Goal: Task Accomplishment & Management: Use online tool/utility

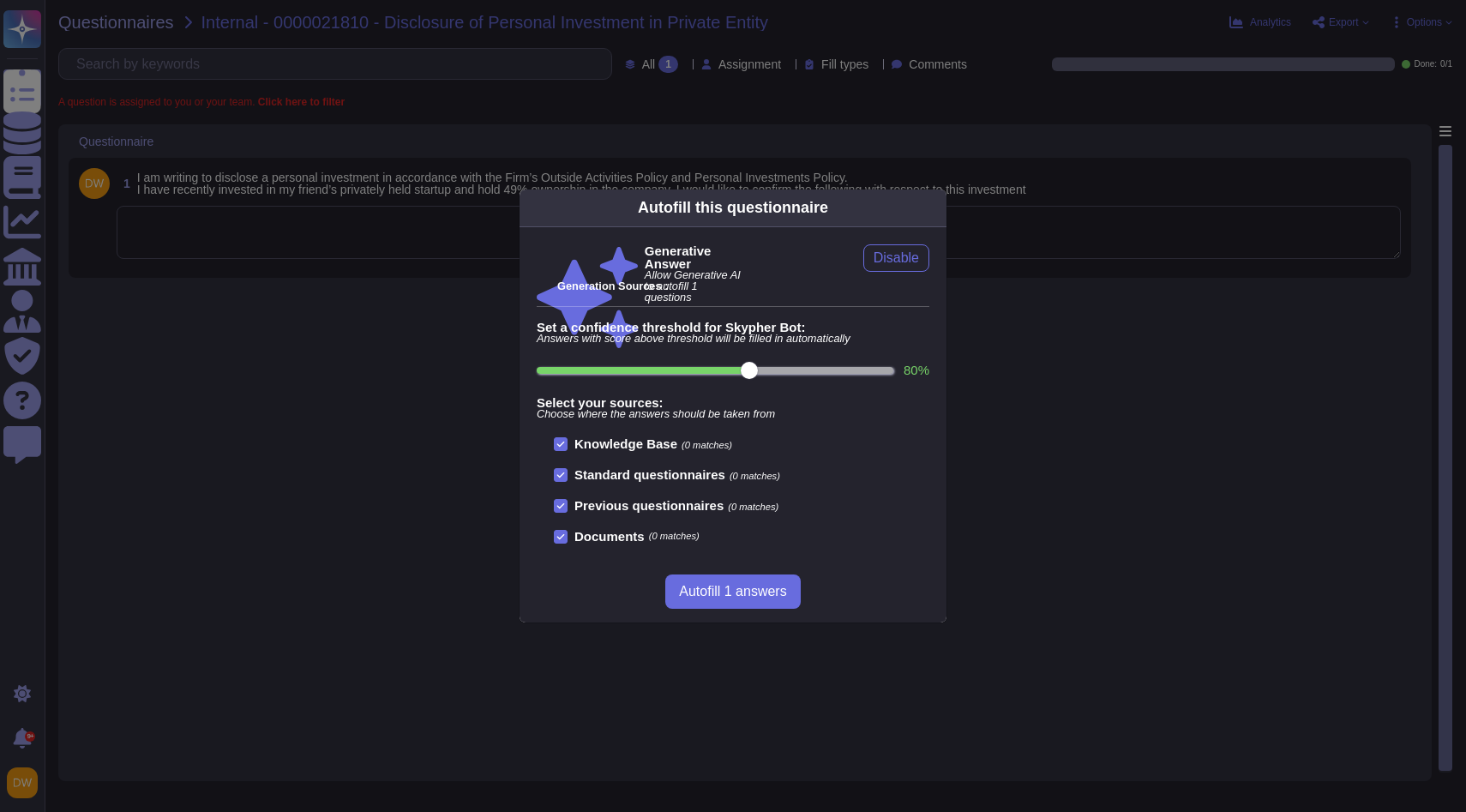
click at [371, 245] on div "Autofill this questionnaire Generative Answer Allow Generative AI to autofill 1…" at bounding box center [733, 406] width 1466 height 812
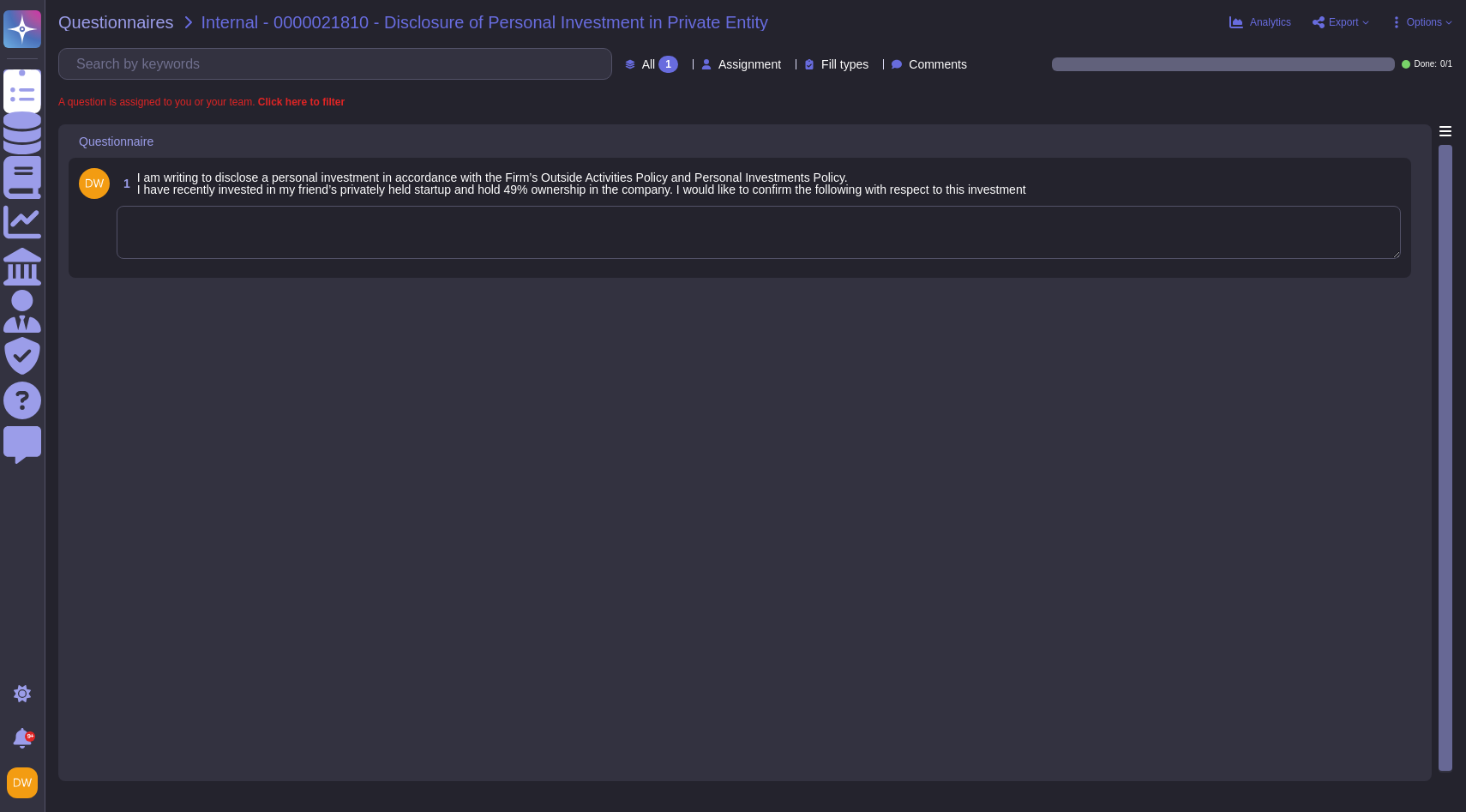
click at [371, 245] on textarea at bounding box center [759, 232] width 1285 height 54
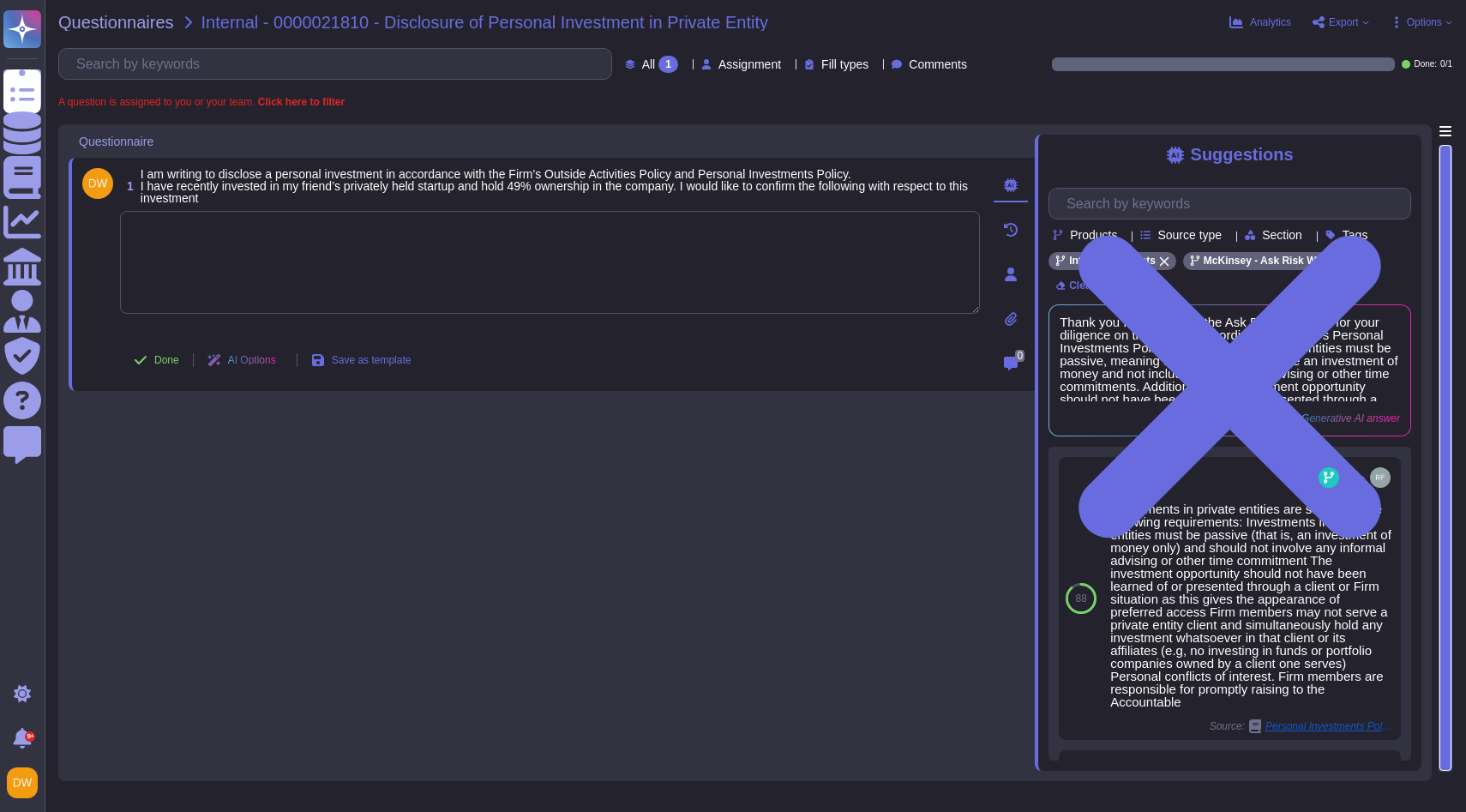
click at [612, 251] on textarea at bounding box center [550, 262] width 860 height 103
paste textarea "We are connecting you with @MyHR for visibility and to advise on the next steps…"
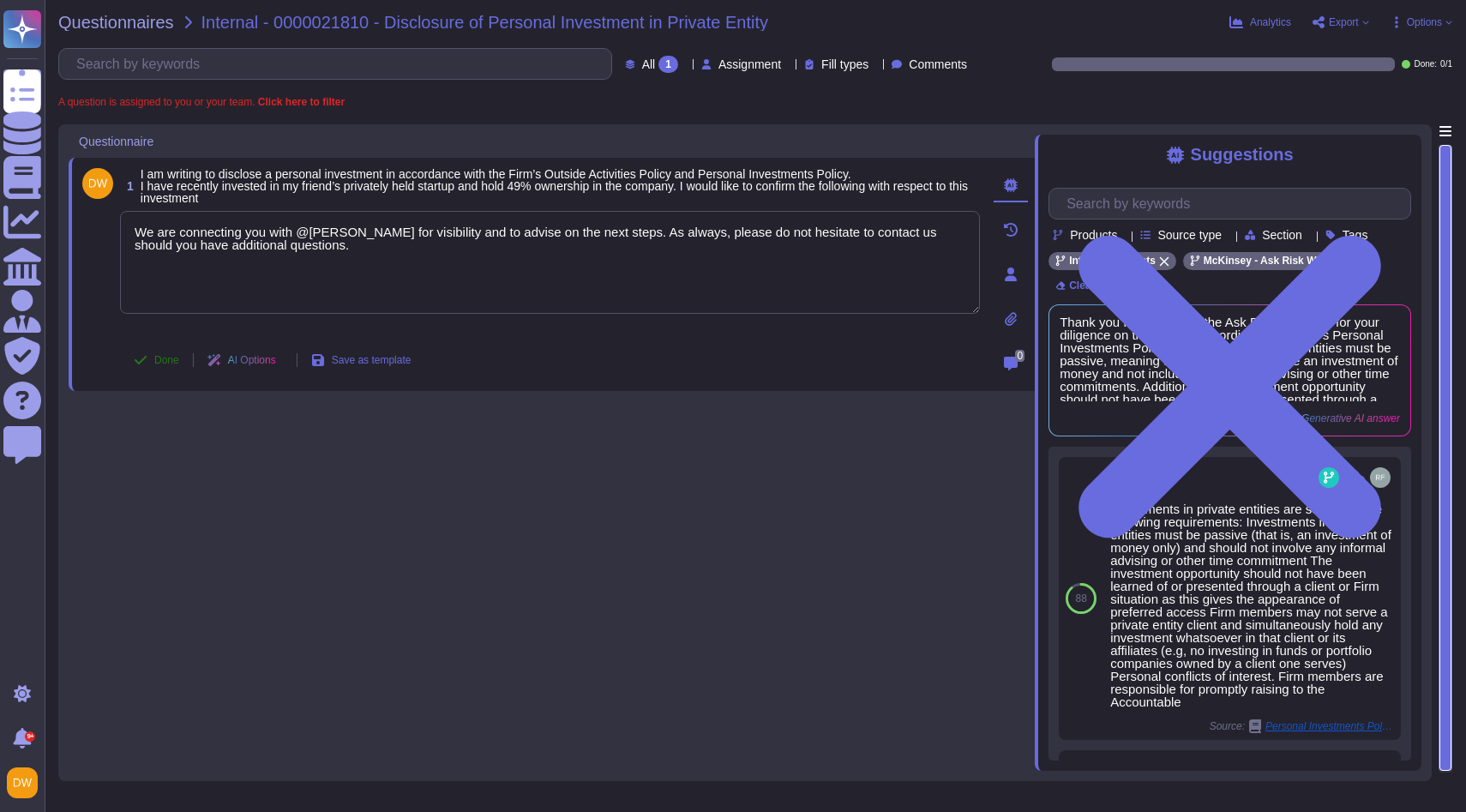
type textarea "We are connecting you with @MyHR for visibility and to advise on the next steps…"
click at [157, 366] on button "Done" at bounding box center [156, 360] width 73 height 34
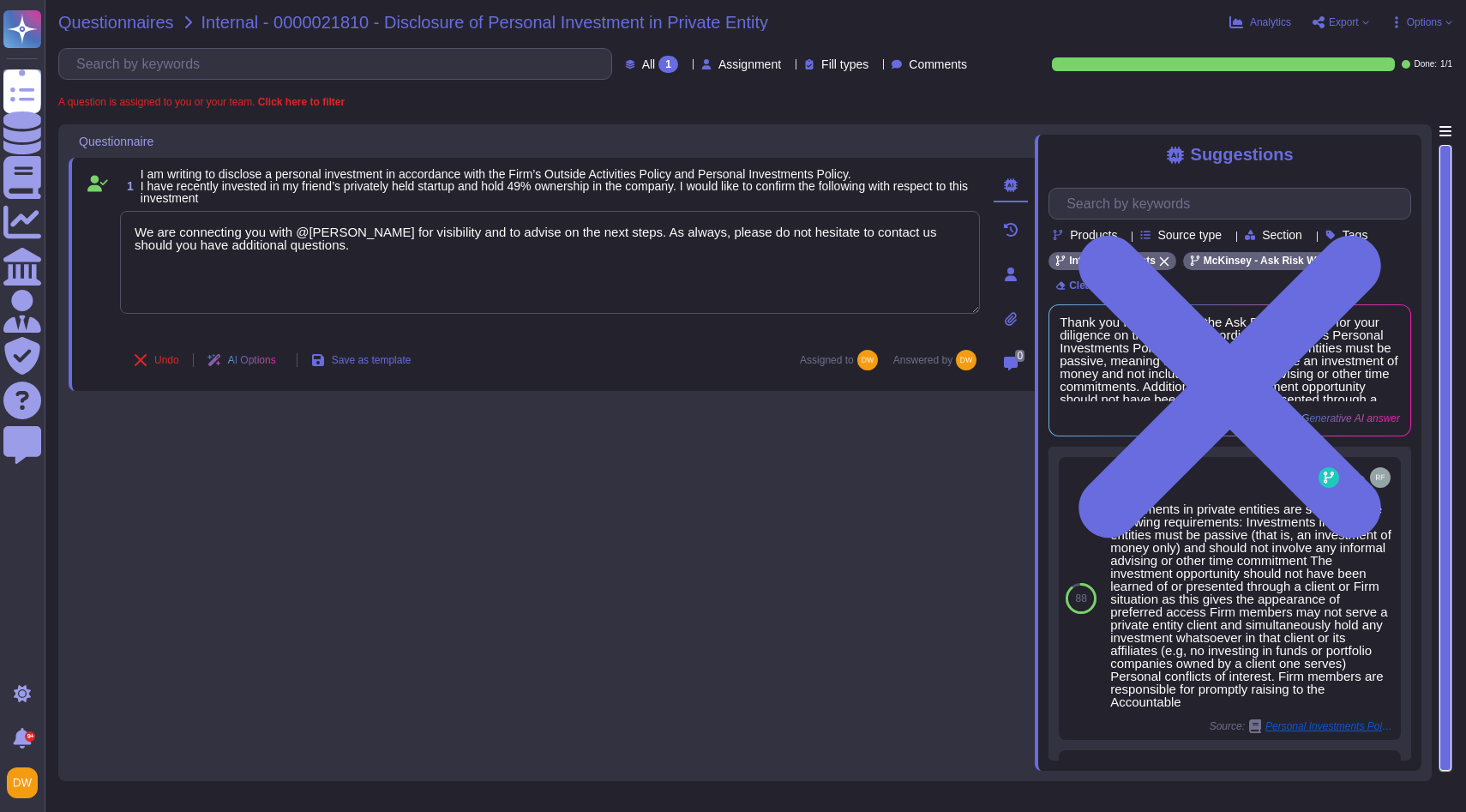
click at [123, 20] on span "Questionnaires" at bounding box center [116, 22] width 116 height 18
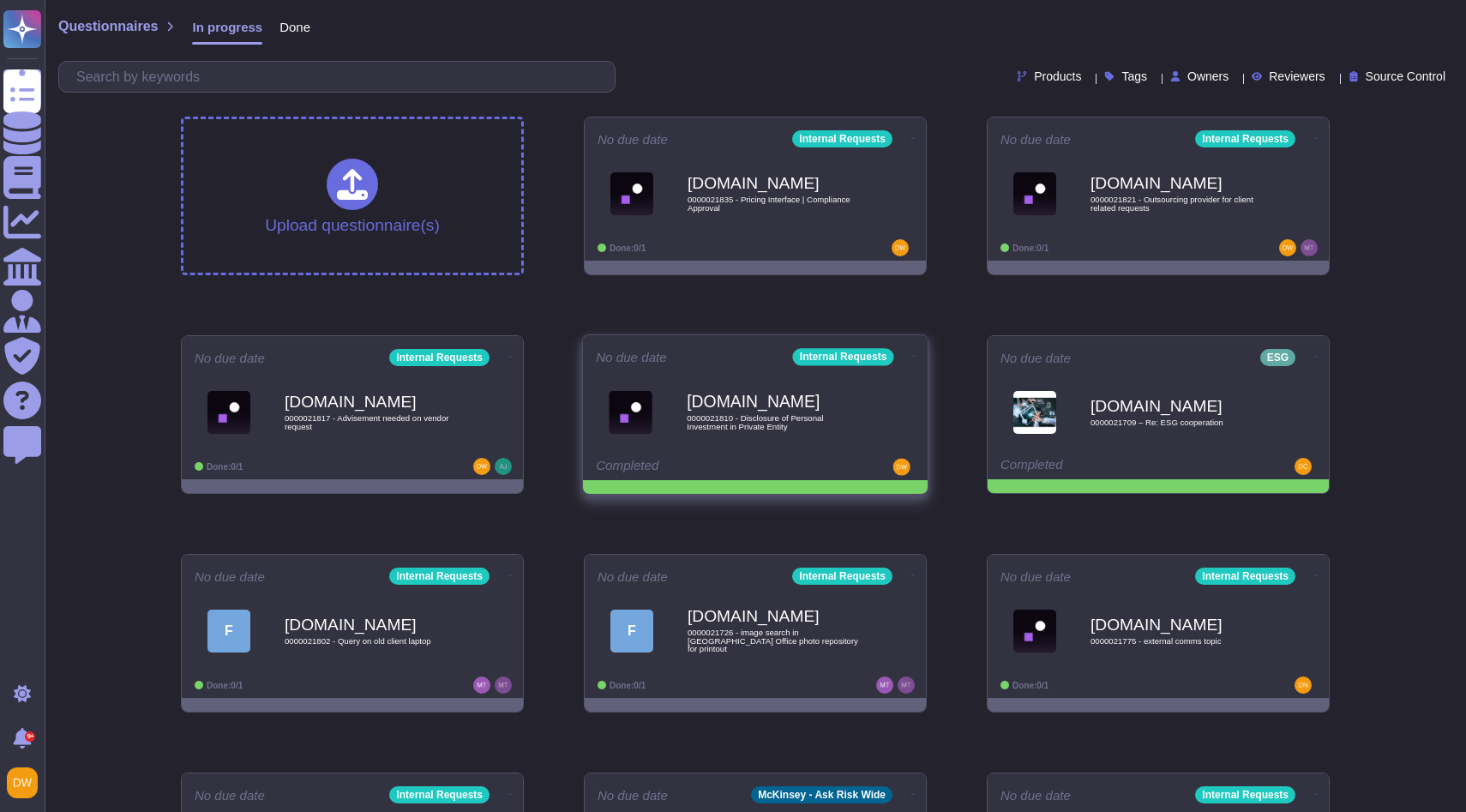
click at [912, 140] on icon at bounding box center [914, 138] width 4 height 4
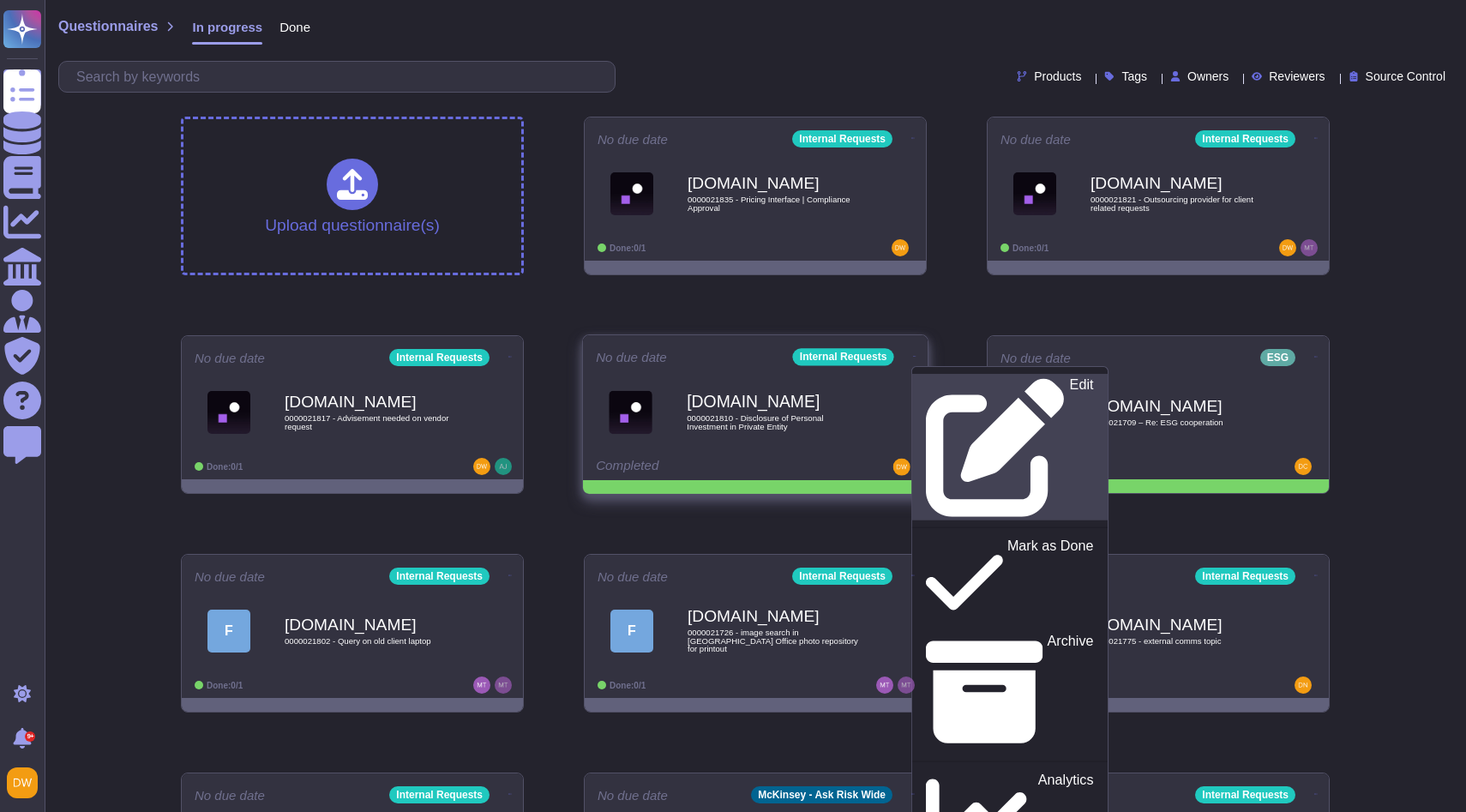
click at [932, 375] on link "Edit" at bounding box center [1010, 446] width 195 height 146
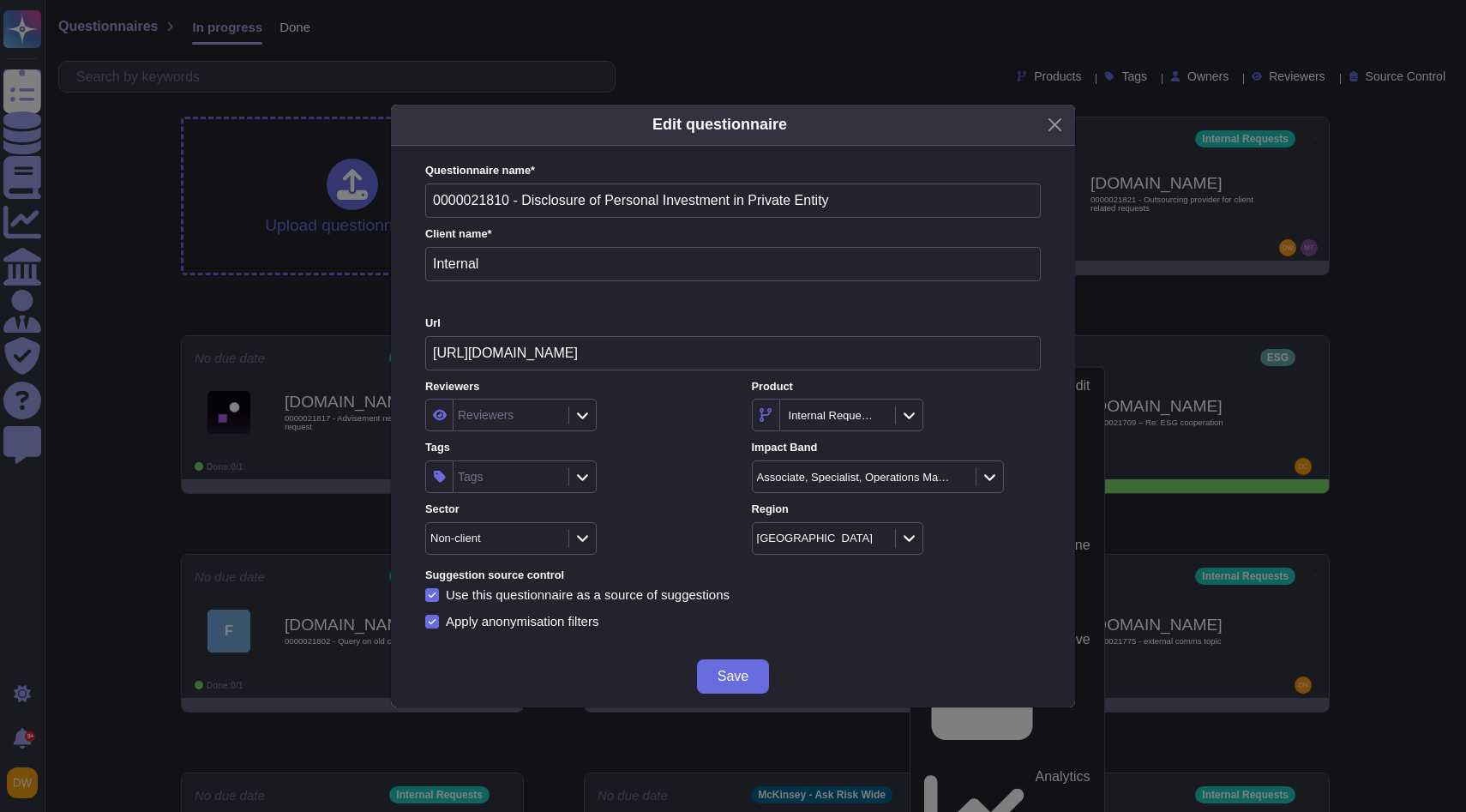
click at [522, 476] on div "Tags" at bounding box center [508, 477] width 110 height 31
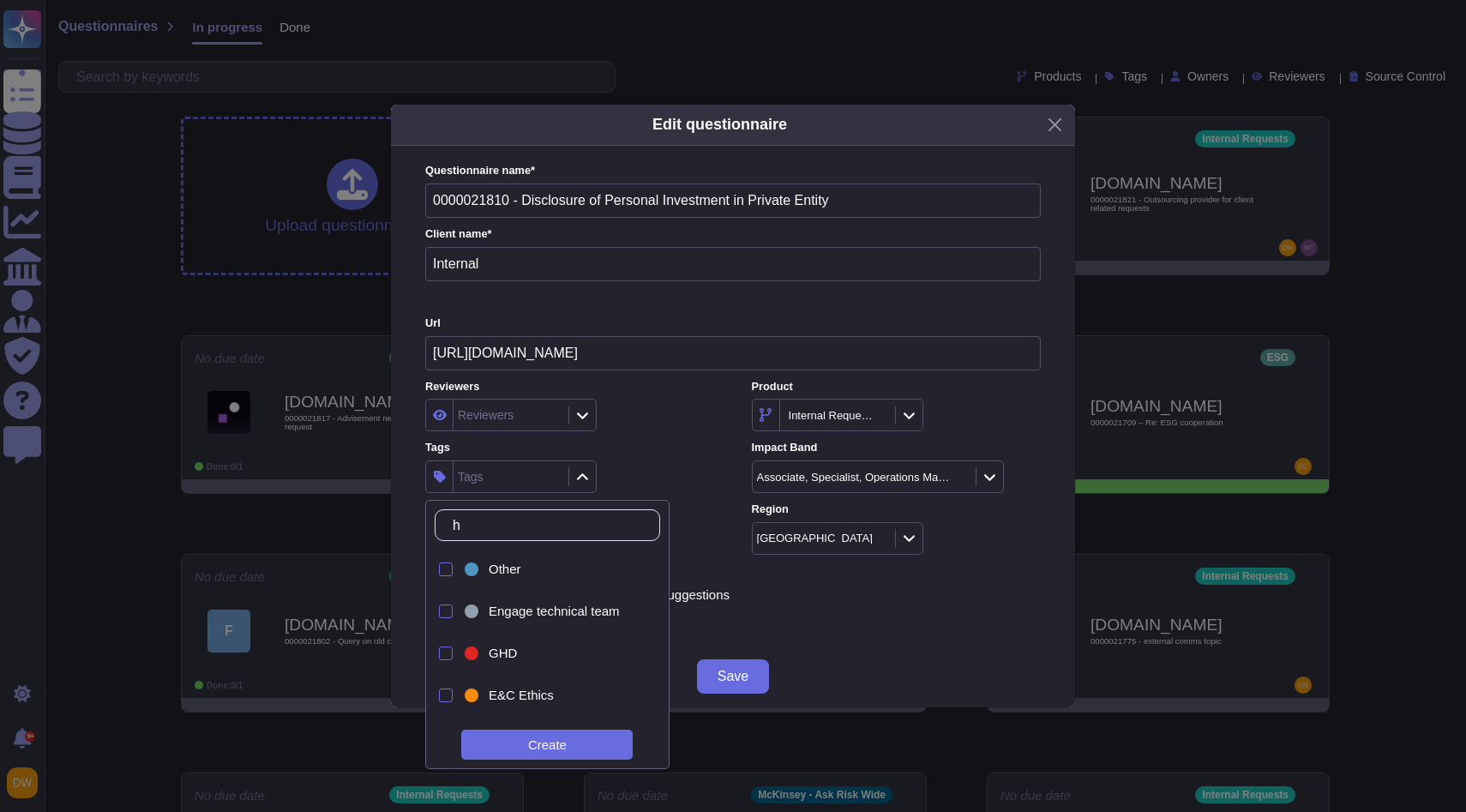
type input "hr"
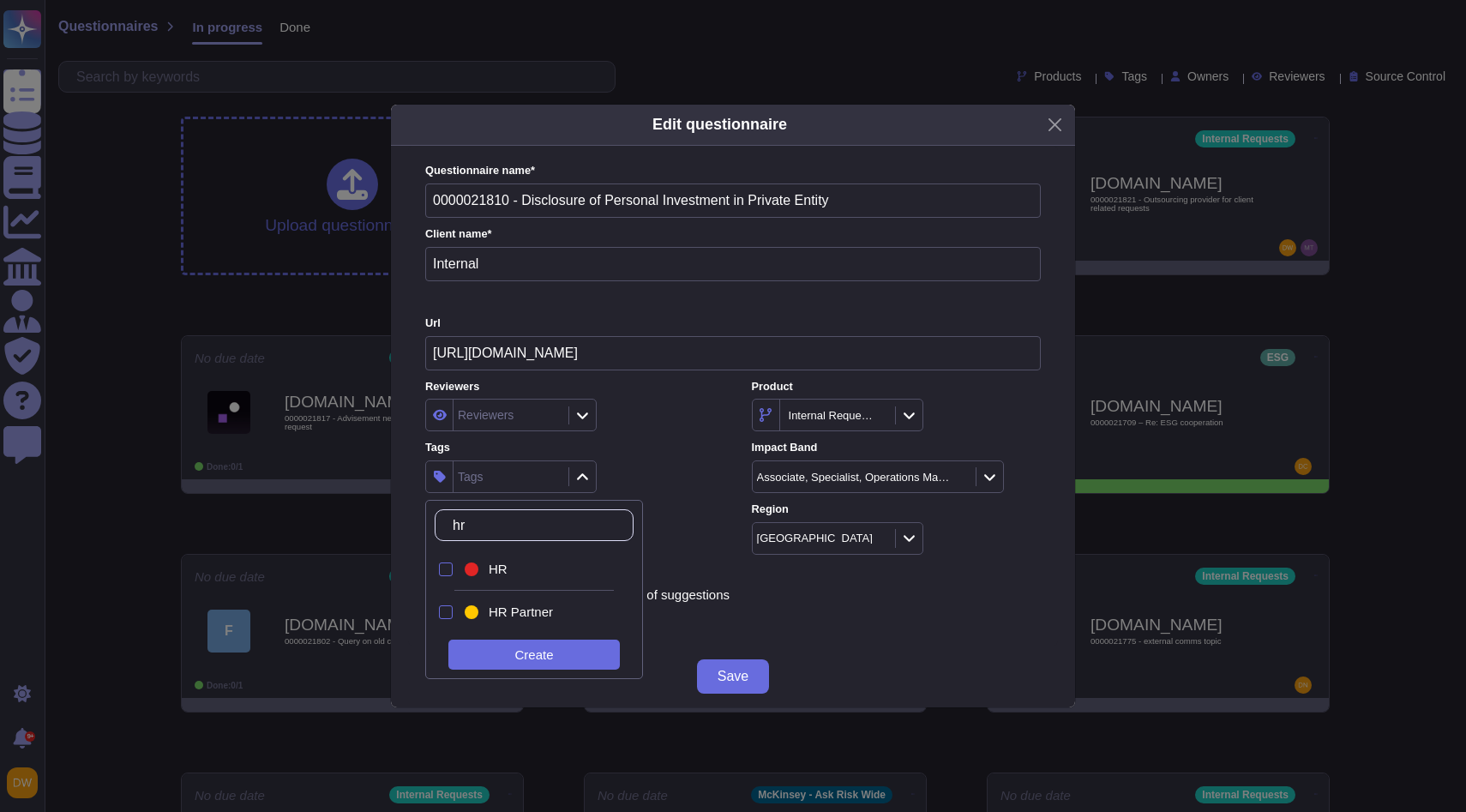
click at [546, 547] on div "hr HR HR Partner Create" at bounding box center [534, 590] width 218 height 179
click at [543, 562] on div "HR" at bounding box center [548, 569] width 120 height 16
click at [674, 472] on div "HR" at bounding box center [570, 476] width 289 height 32
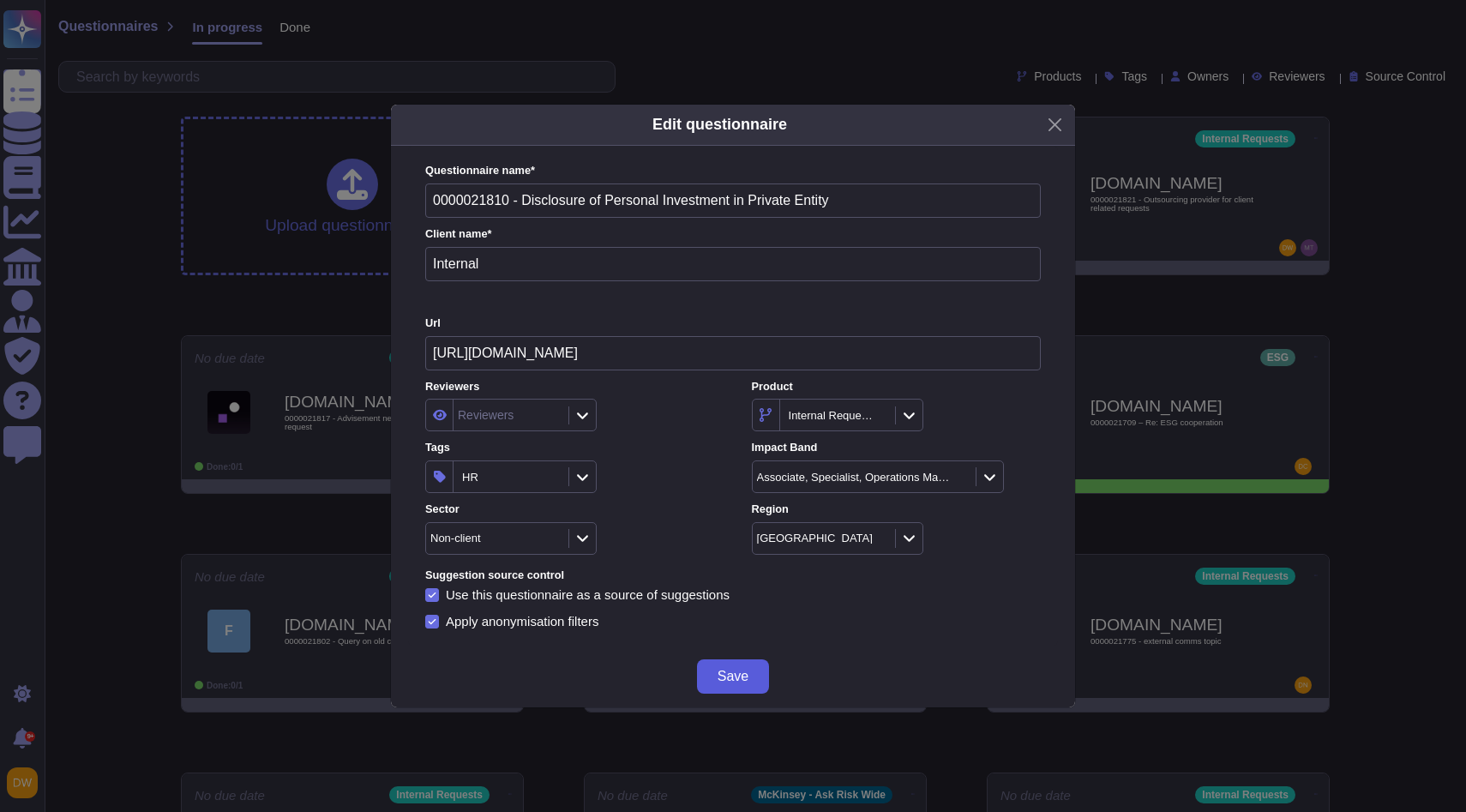
click at [733, 679] on span "Save" at bounding box center [733, 677] width 31 height 14
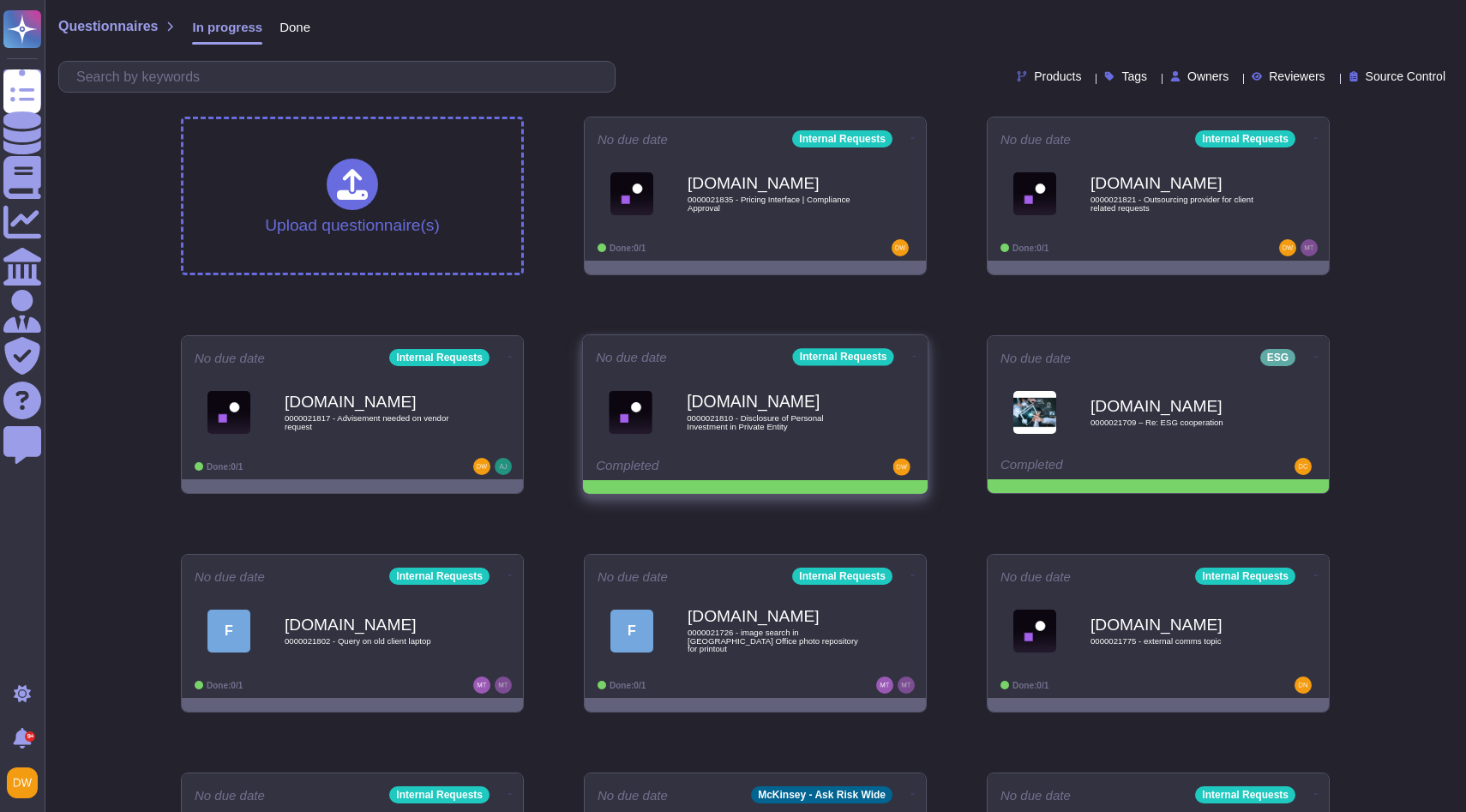
click at [912, 140] on icon at bounding box center [914, 138] width 4 height 4
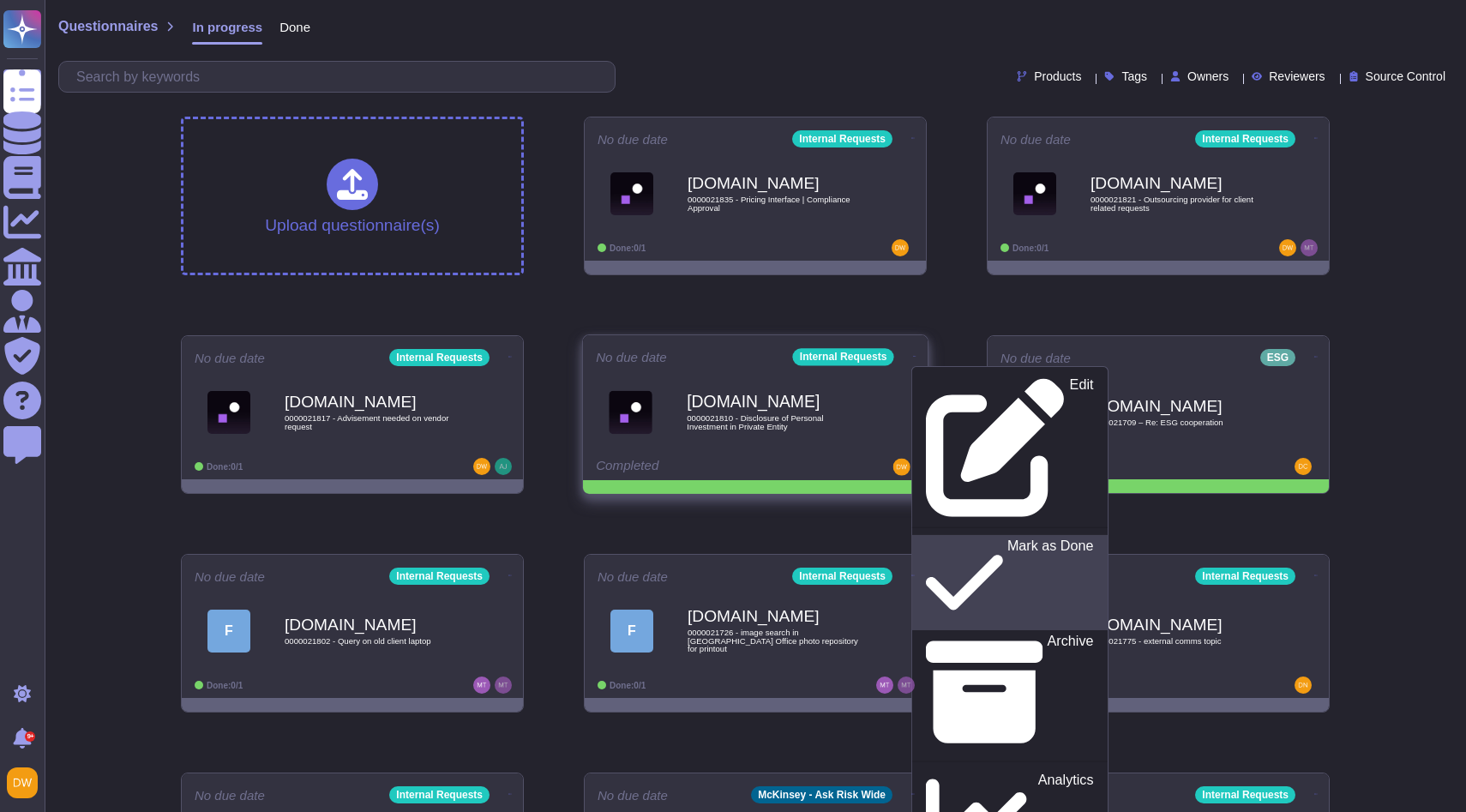
click at [1008, 539] on p "Mark as Done" at bounding box center [1050, 583] width 87 height 88
